Goal: Information Seeking & Learning: Learn about a topic

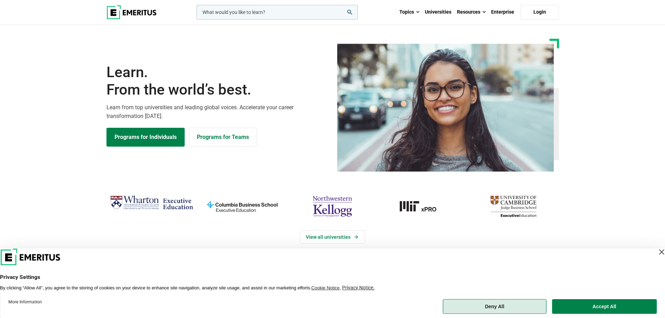
click at [501, 306] on button "Deny All" at bounding box center [495, 306] width 104 height 15
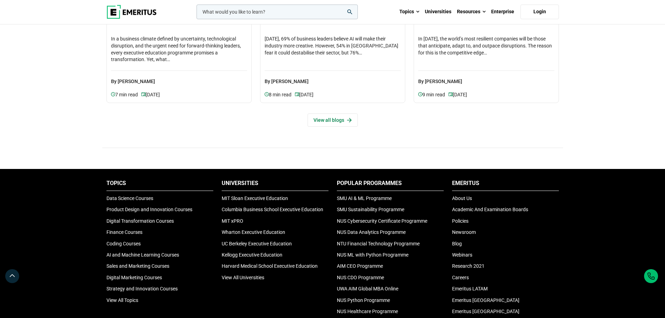
scroll to position [2305, 0]
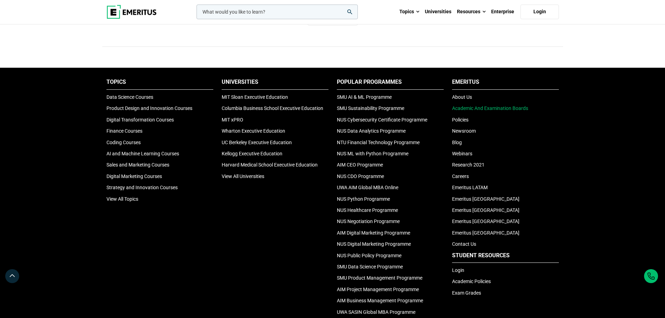
click at [466, 108] on link "Academic And Examination Boards" at bounding box center [490, 108] width 76 height 6
click at [470, 96] on link "About Us" at bounding box center [462, 97] width 20 height 6
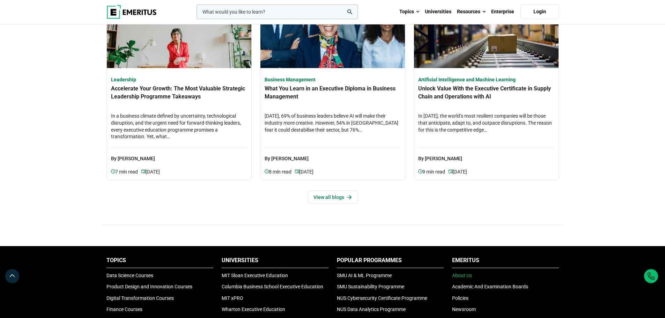
scroll to position [2006, 0]
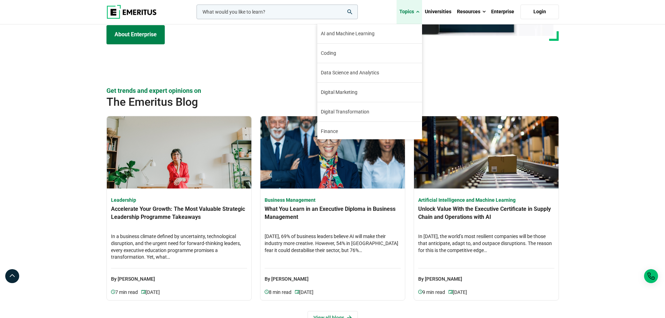
click at [420, 9] on span at bounding box center [417, 11] width 3 height 7
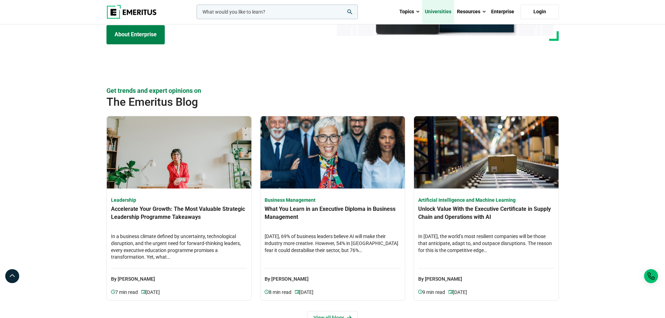
click at [445, 10] on link "Universities" at bounding box center [438, 12] width 32 height 24
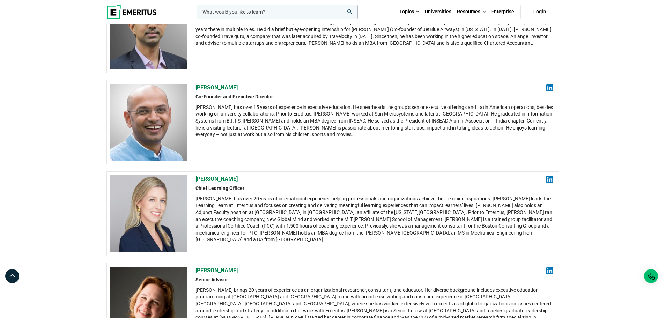
scroll to position [245, 0]
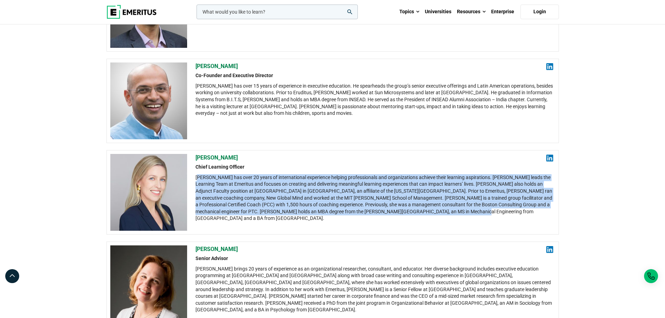
drag, startPoint x: 198, startPoint y: 174, endPoint x: 439, endPoint y: 213, distance: 243.4
click at [439, 213] on div "[PERSON_NAME] has over 20 years of international experience helping professiona…" at bounding box center [375, 198] width 358 height 48
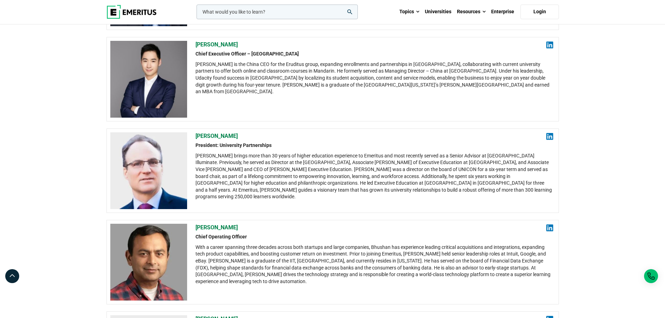
scroll to position [908, 0]
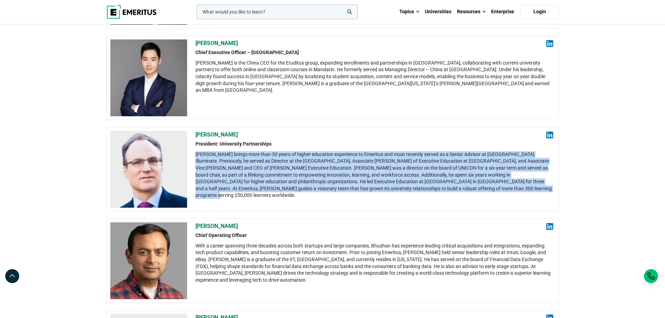
drag, startPoint x: 197, startPoint y: 153, endPoint x: 545, endPoint y: 188, distance: 349.3
click at [545, 188] on div "[PERSON_NAME] brings more than 30 years of higher education experience to Emeri…" at bounding box center [375, 175] width 358 height 48
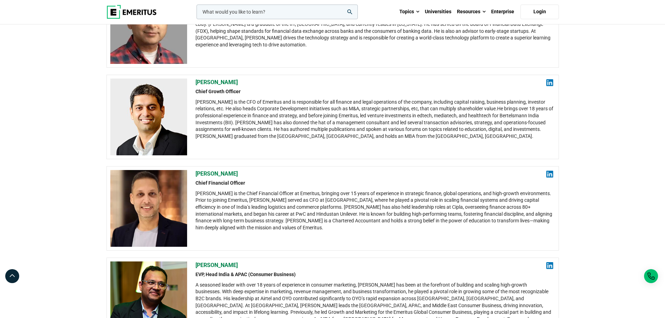
scroll to position [1118, 0]
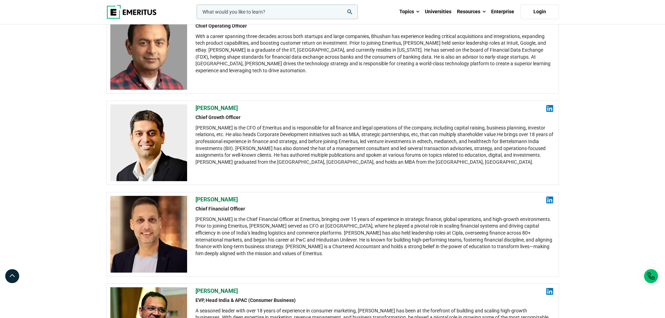
click at [279, 130] on div "Pranjal is the CFO of Emeritus and is responsible for all finance and legal ope…" at bounding box center [375, 145] width 358 height 41
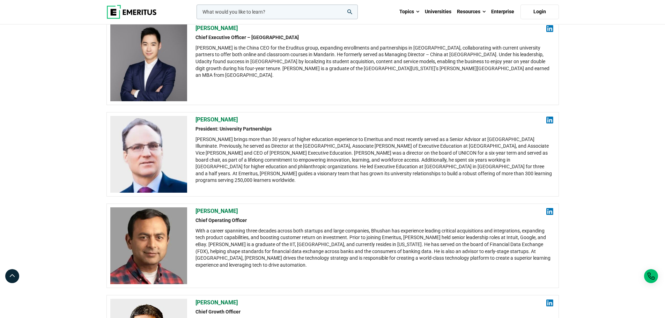
scroll to position [908, 0]
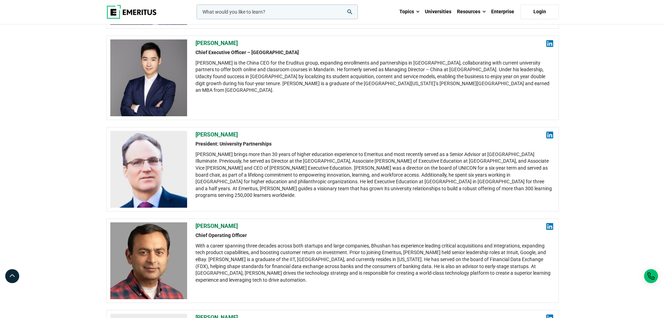
click at [551, 137] on img at bounding box center [550, 135] width 7 height 7
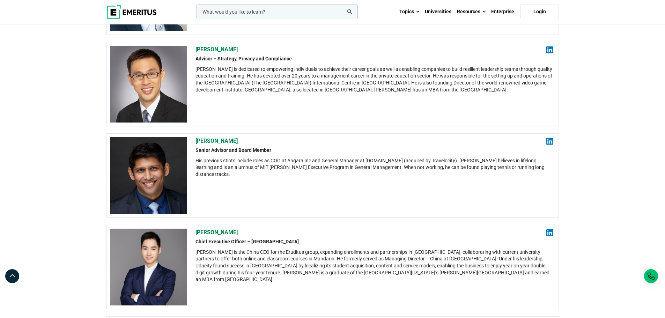
scroll to position [699, 0]
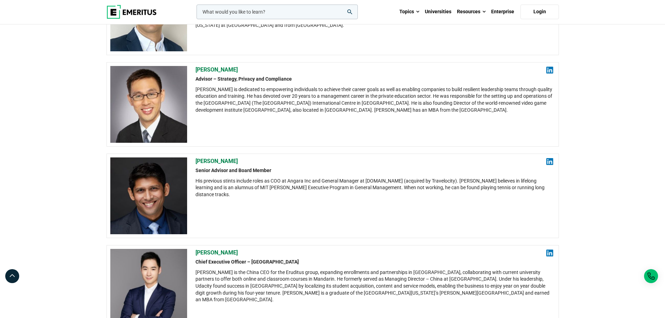
click at [548, 163] on img at bounding box center [550, 161] width 7 height 7
click at [549, 71] on img at bounding box center [550, 70] width 7 height 7
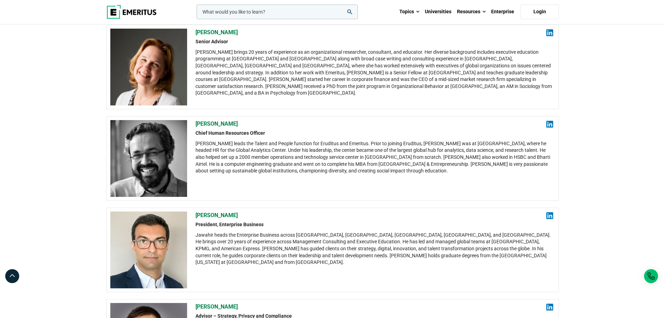
scroll to position [454, 0]
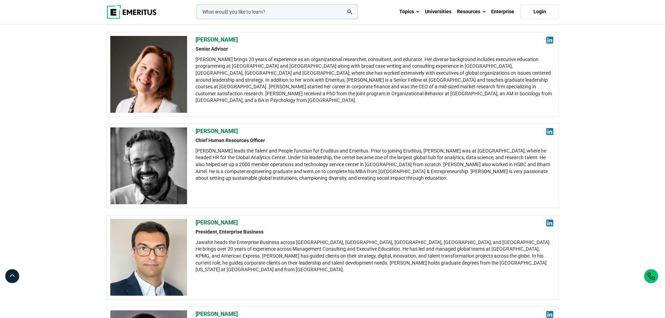
click at [549, 131] on img at bounding box center [550, 131] width 7 height 7
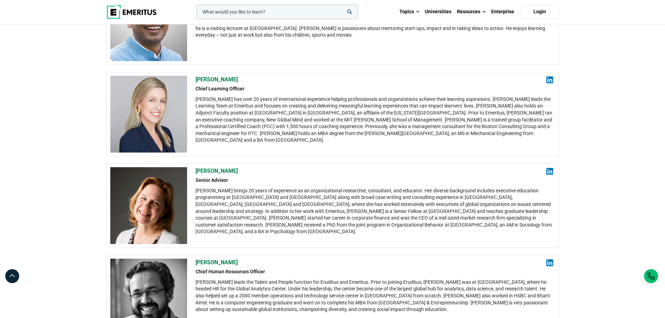
scroll to position [314, 0]
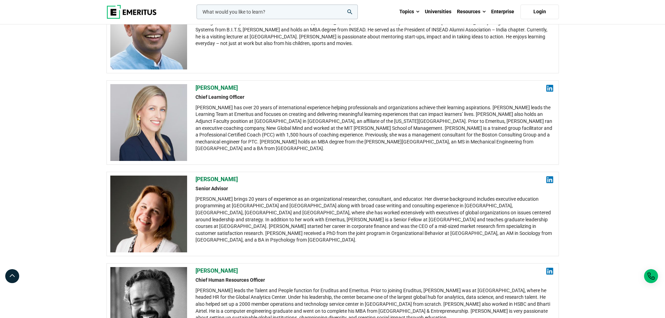
click at [550, 89] on img at bounding box center [550, 88] width 7 height 7
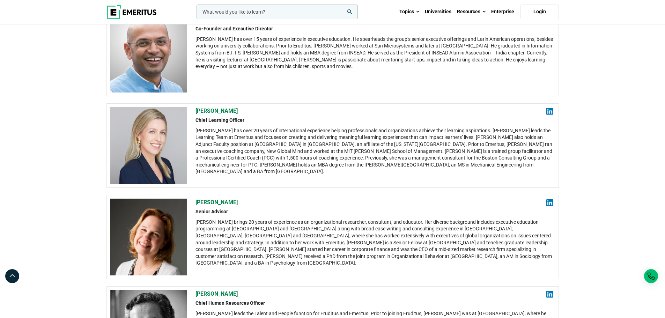
scroll to position [175, 0]
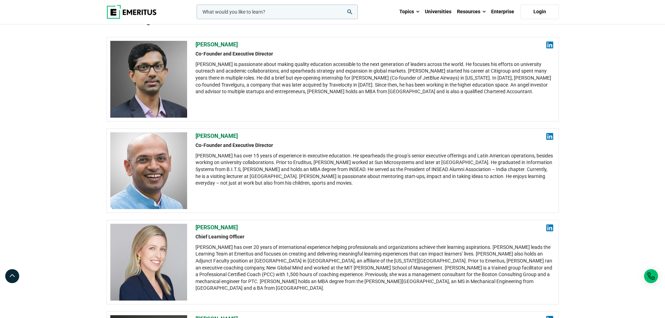
click at [552, 137] on img at bounding box center [550, 136] width 7 height 7
click at [549, 44] on img at bounding box center [550, 45] width 7 height 7
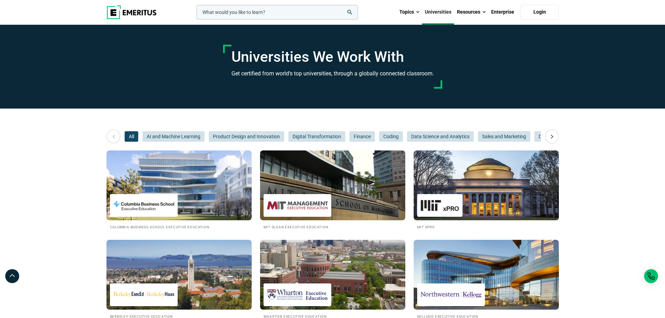
click at [141, 17] on img at bounding box center [132, 12] width 50 height 14
